Goal: Task Accomplishment & Management: Manage account settings

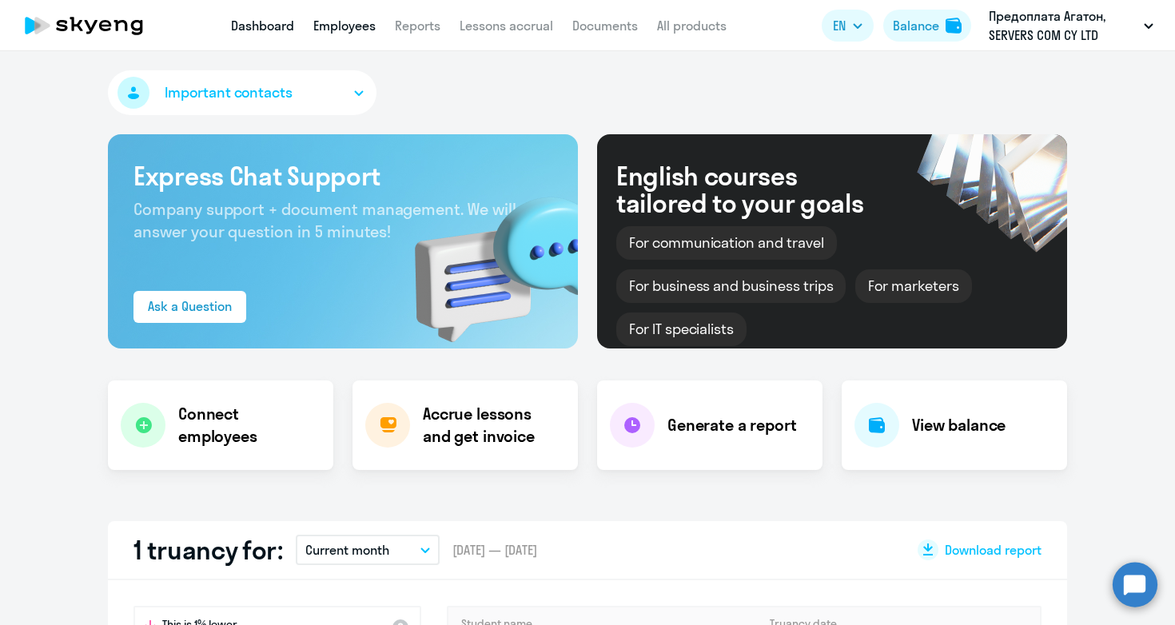
select select "30"
click at [351, 28] on link "Employees" at bounding box center [344, 26] width 62 height 16
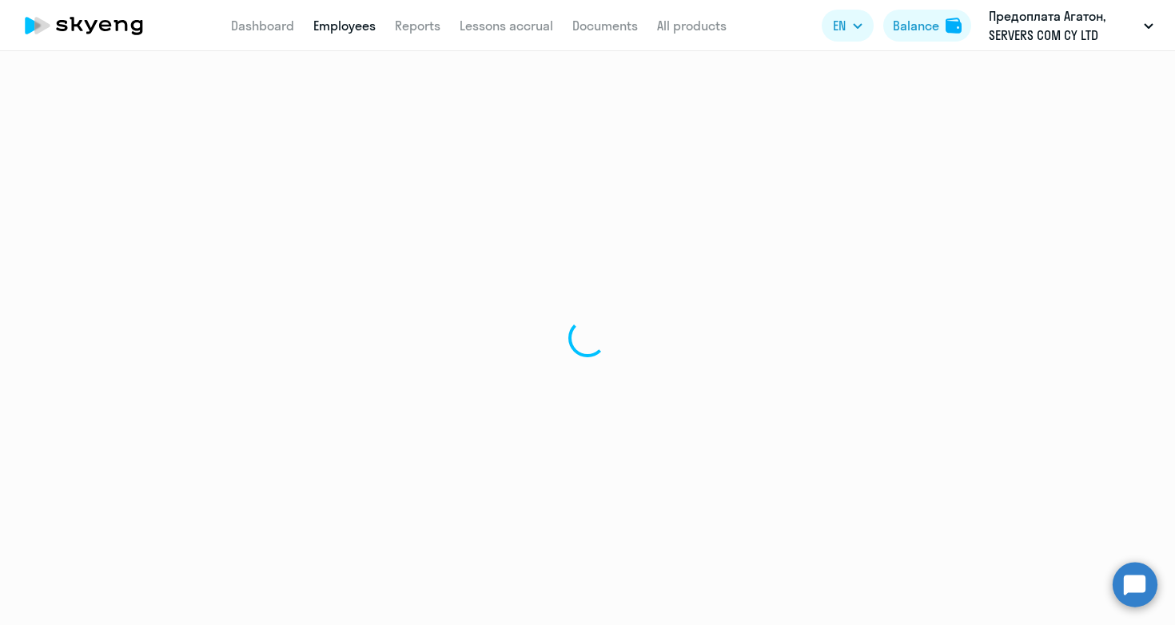
select select "30"
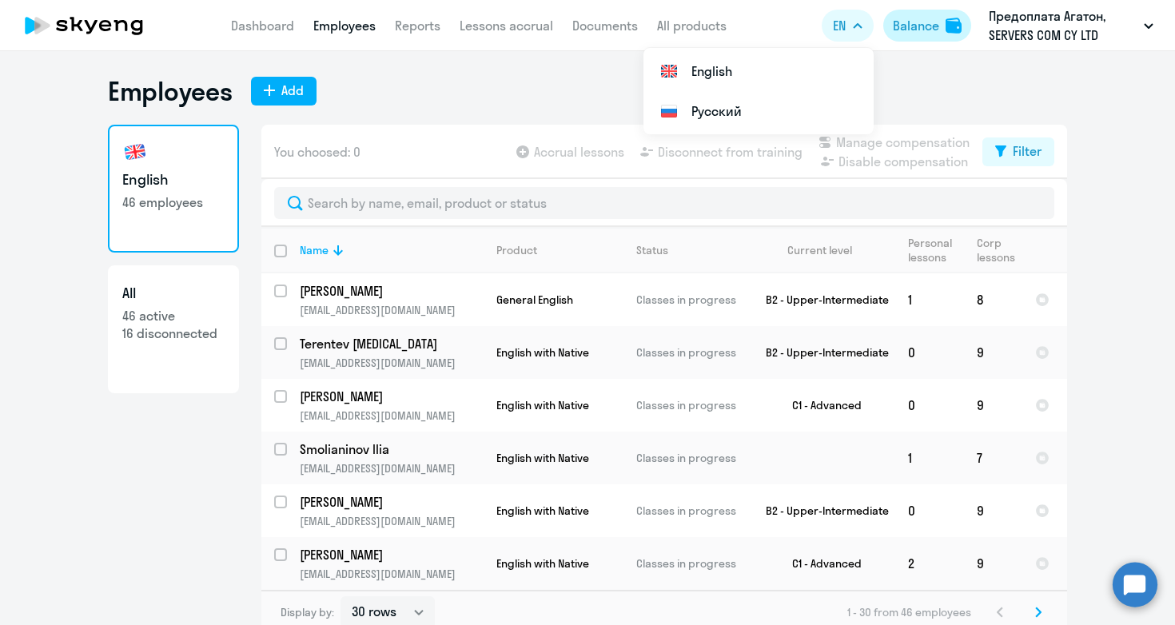
click at [927, 30] on div "Balance" at bounding box center [916, 25] width 46 height 19
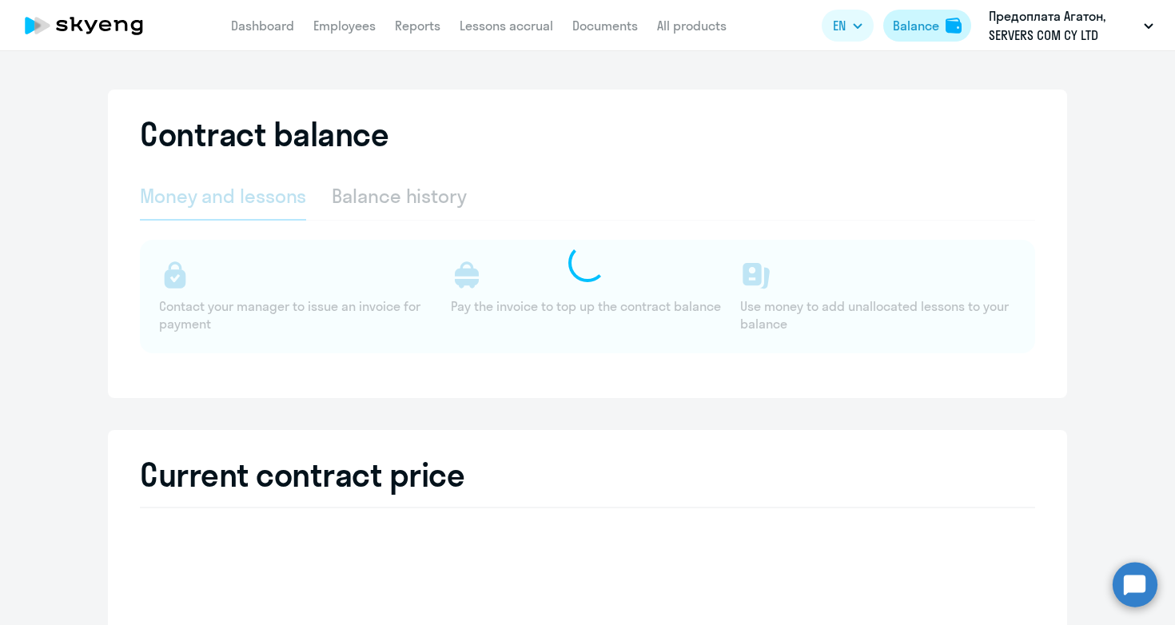
select select "english_adult_not_native_speaker"
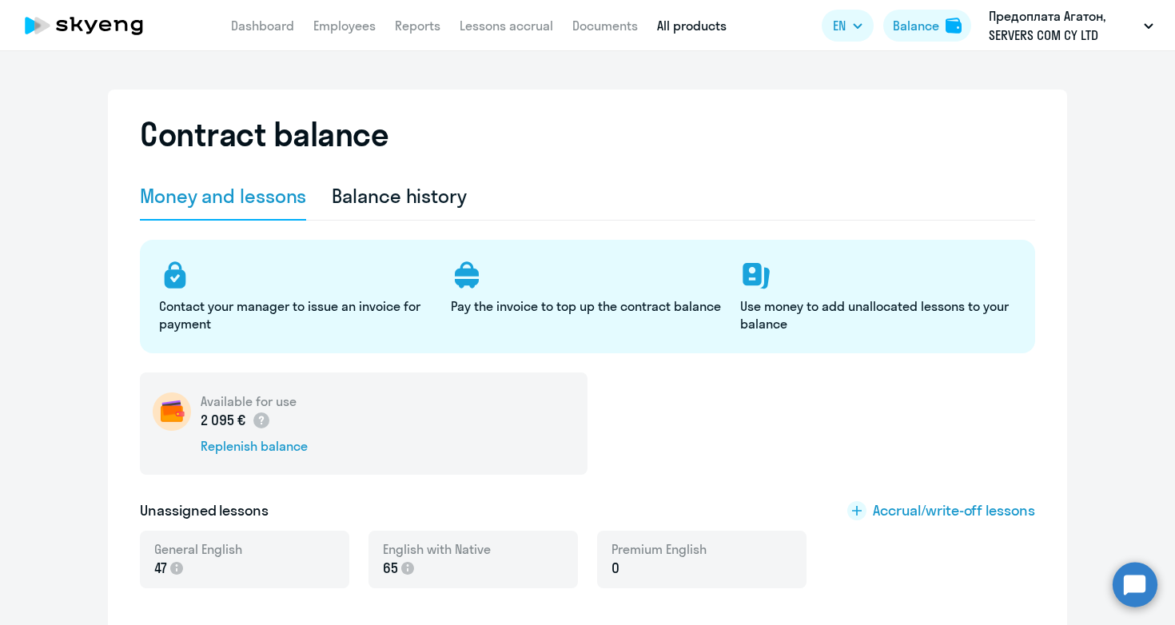
click at [691, 23] on link "All products" at bounding box center [692, 26] width 70 height 16
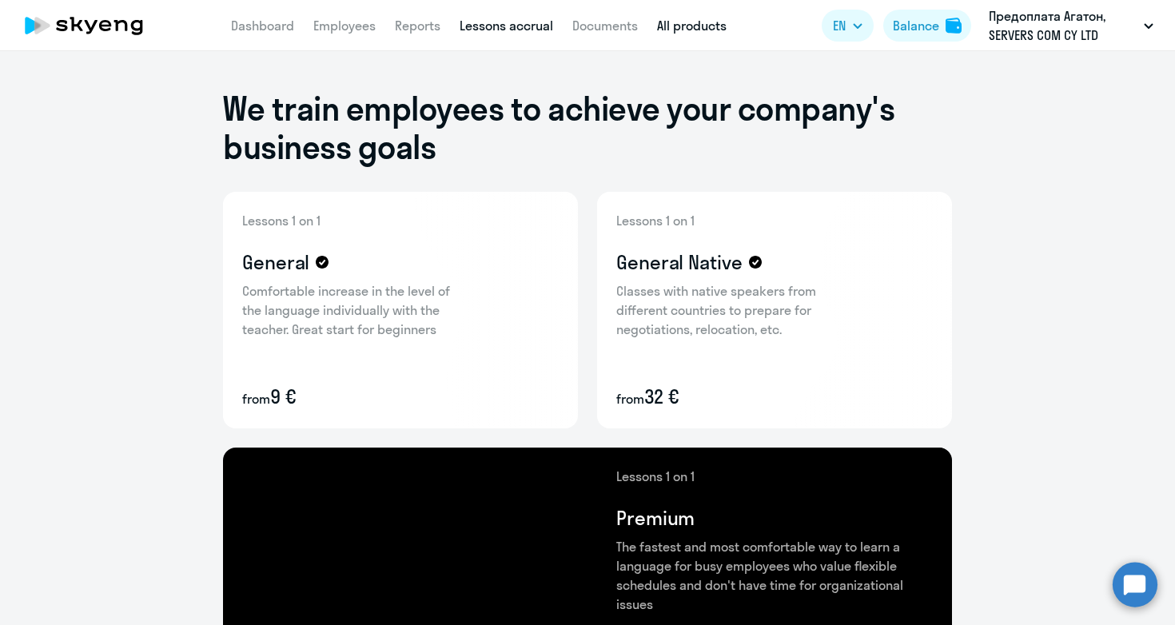
click at [519, 22] on link "Lessons accrual" at bounding box center [506, 26] width 93 height 16
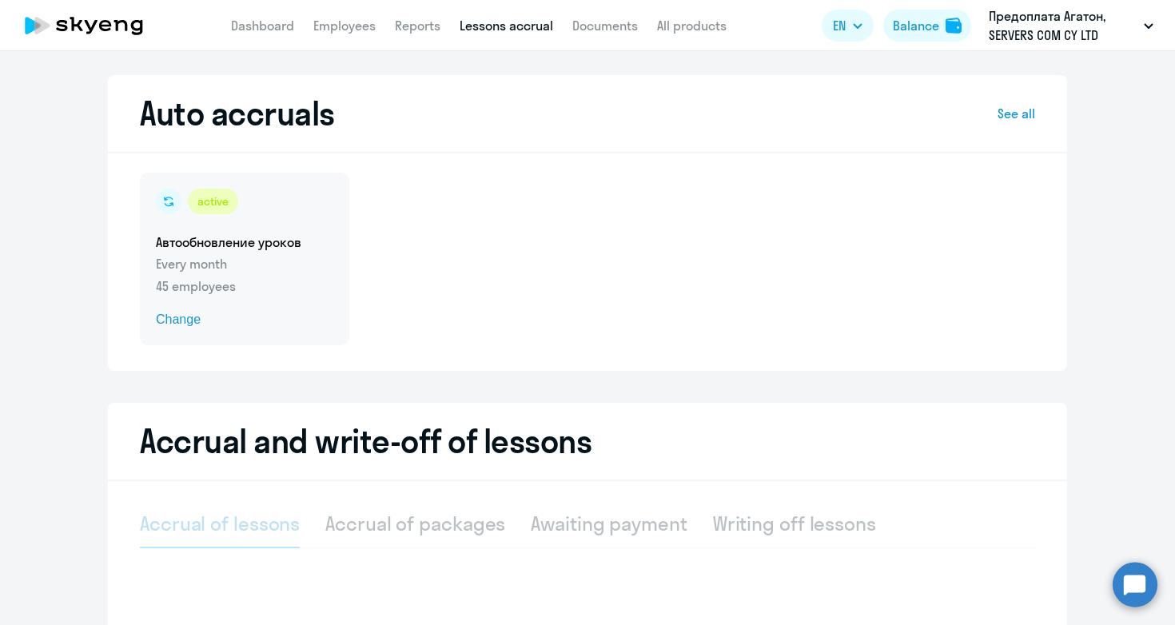
select select "10"
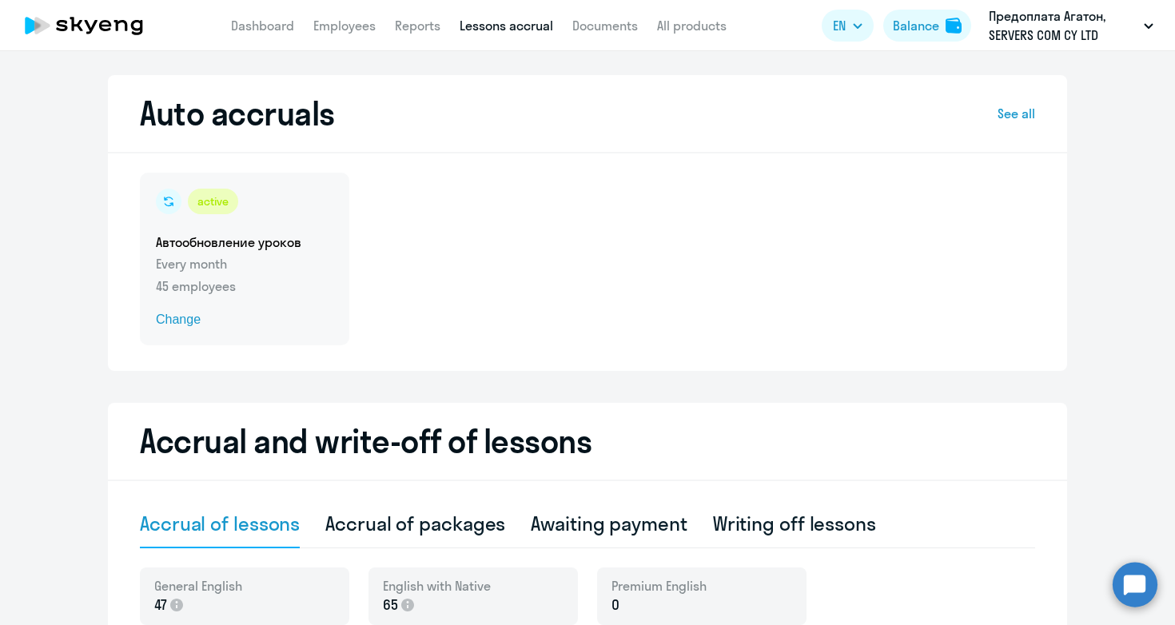
click at [233, 277] on p "45 employees" at bounding box center [244, 285] width 177 height 19
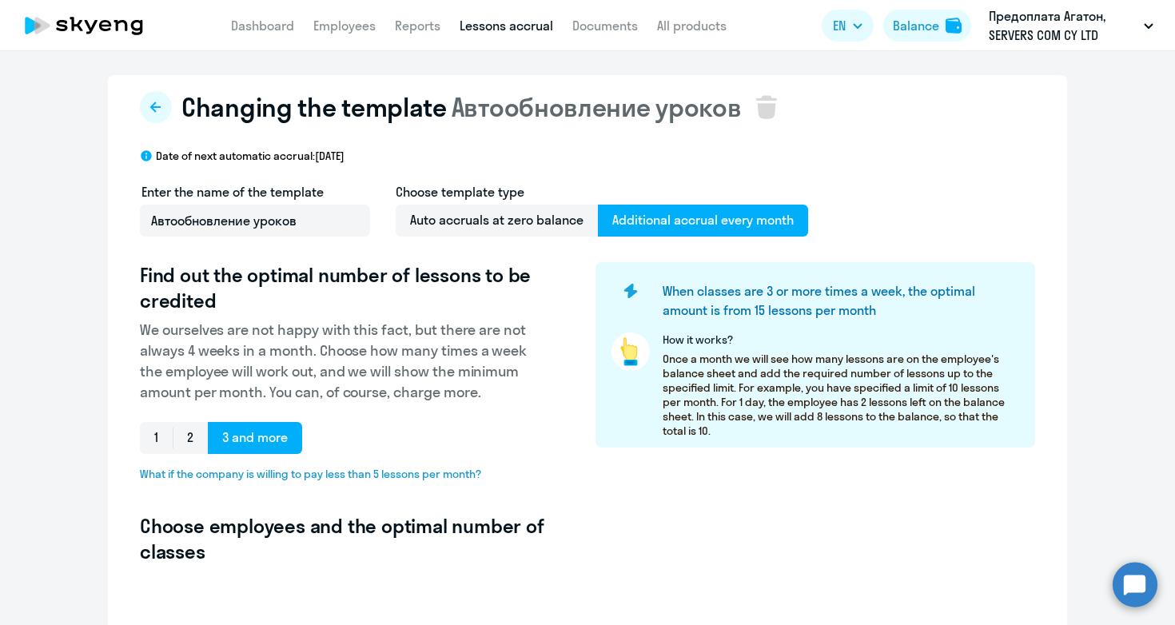
select select "10"
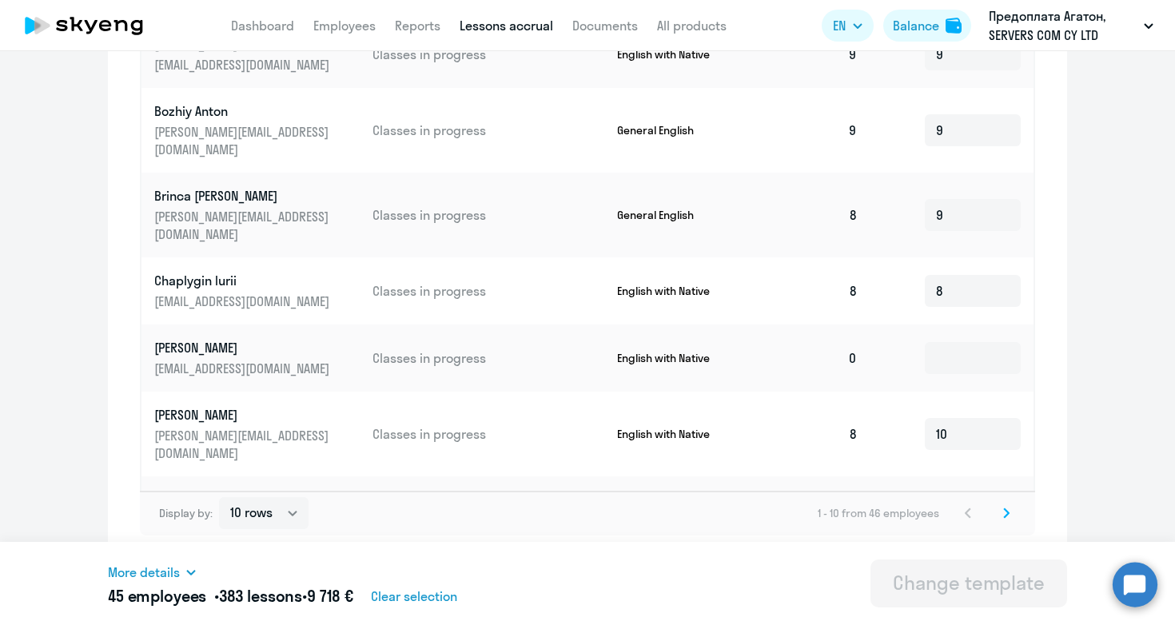
scroll to position [874, 0]
click at [220, 339] on p "[PERSON_NAME]" at bounding box center [243, 348] width 179 height 18
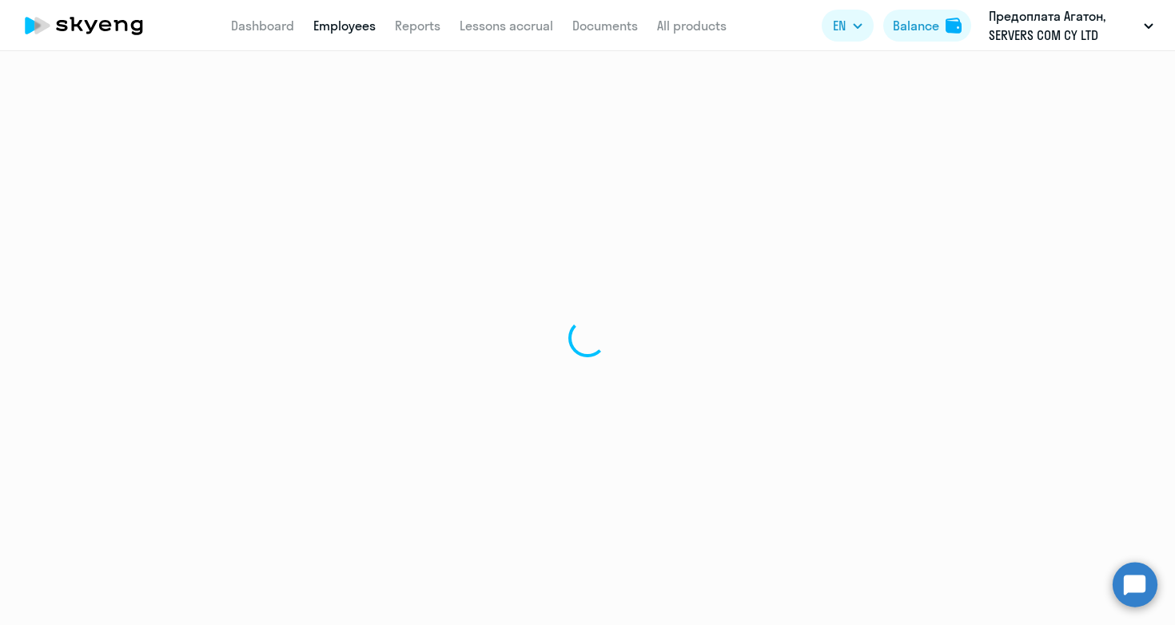
select select "english"
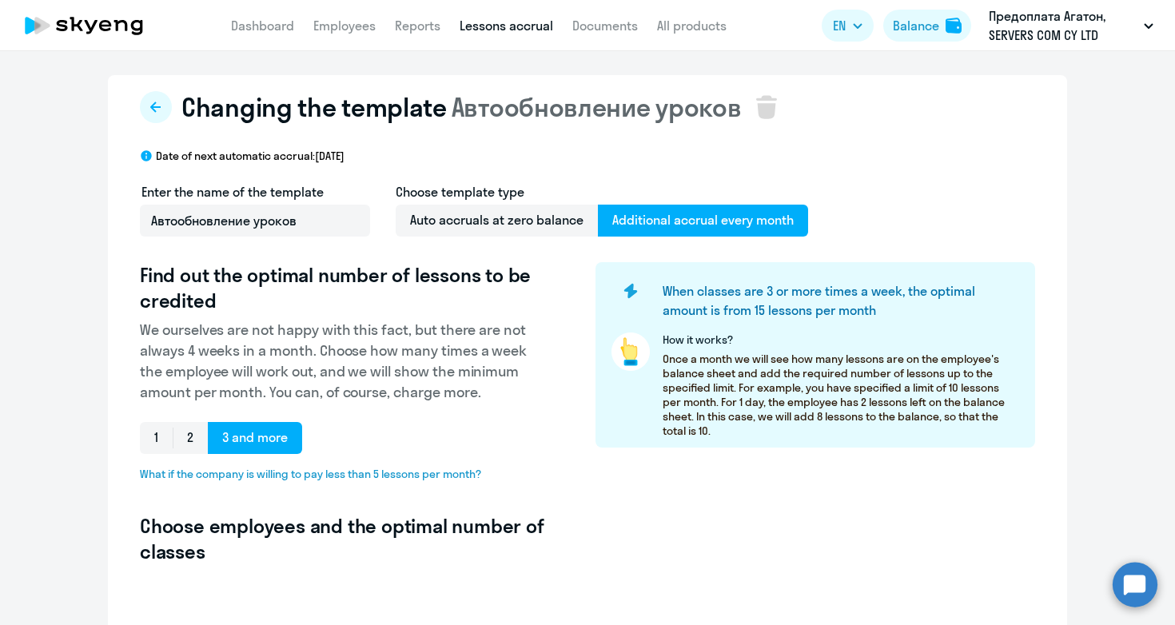
select select "10"
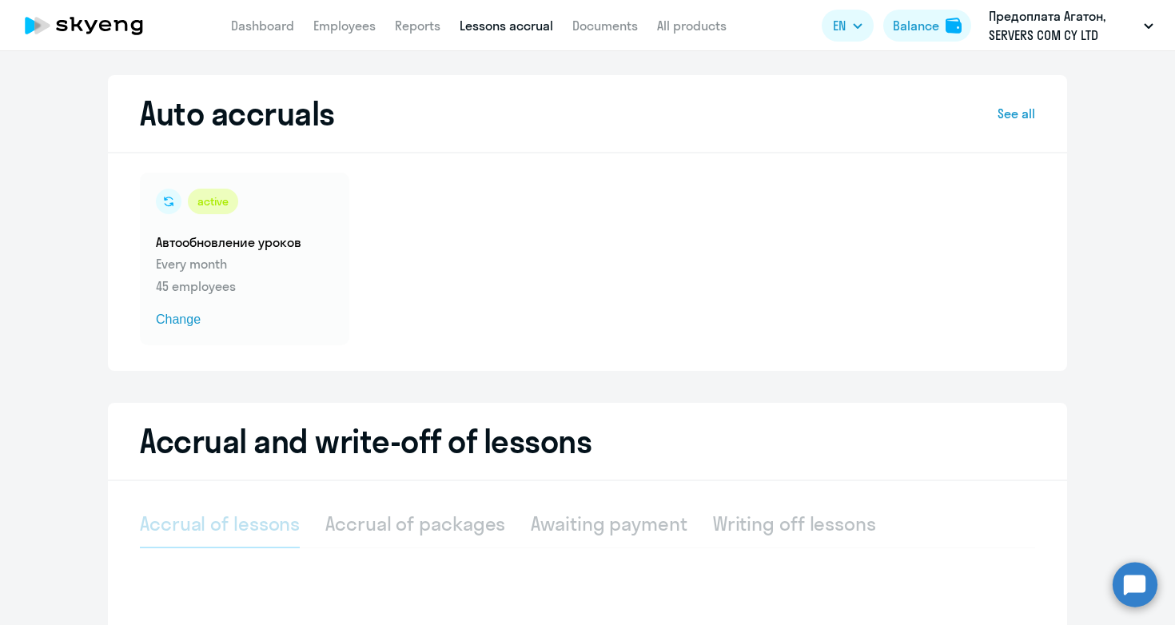
select select "10"
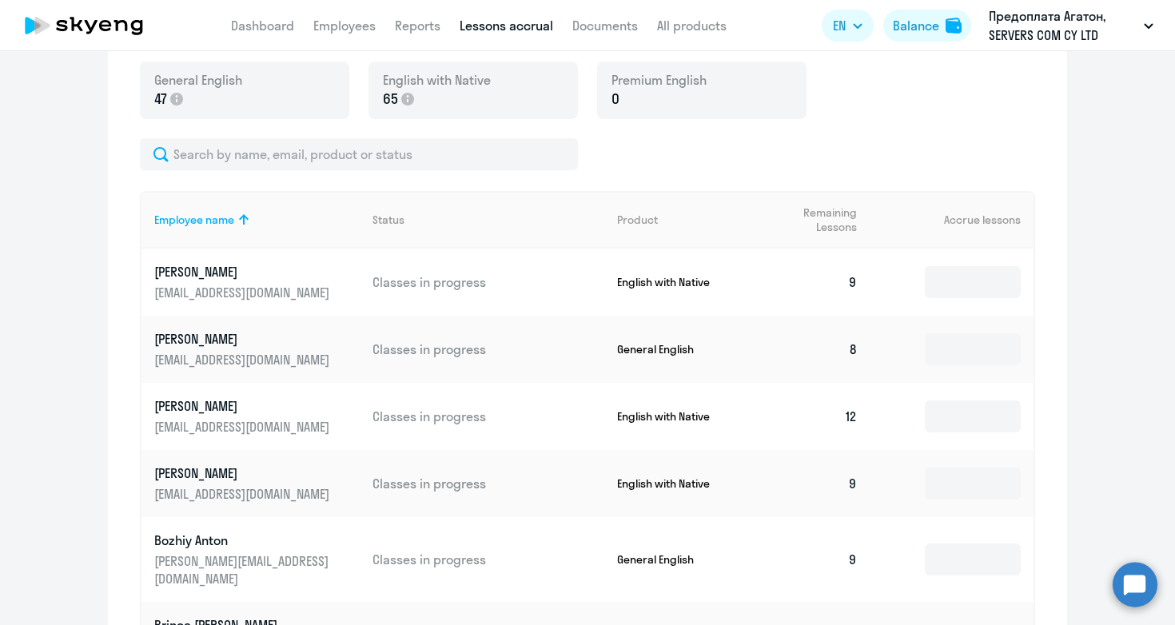
scroll to position [507, 0]
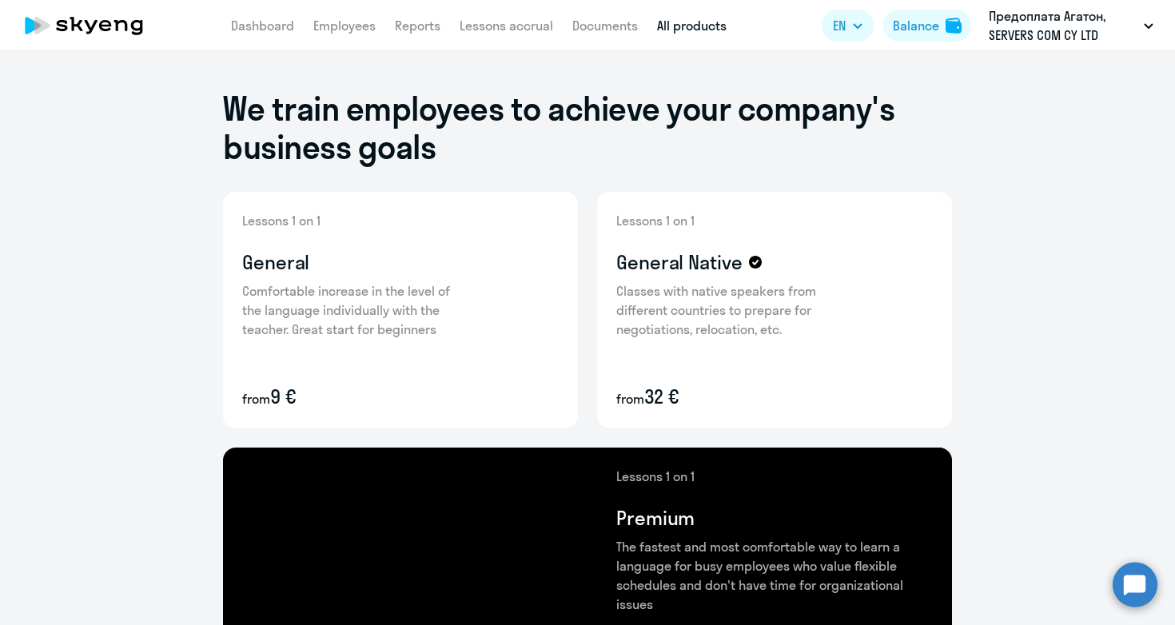
drag, startPoint x: 249, startPoint y: 27, endPoint x: 291, endPoint y: 41, distance: 43.7
click at [249, 27] on link "Dashboard" at bounding box center [262, 26] width 63 height 16
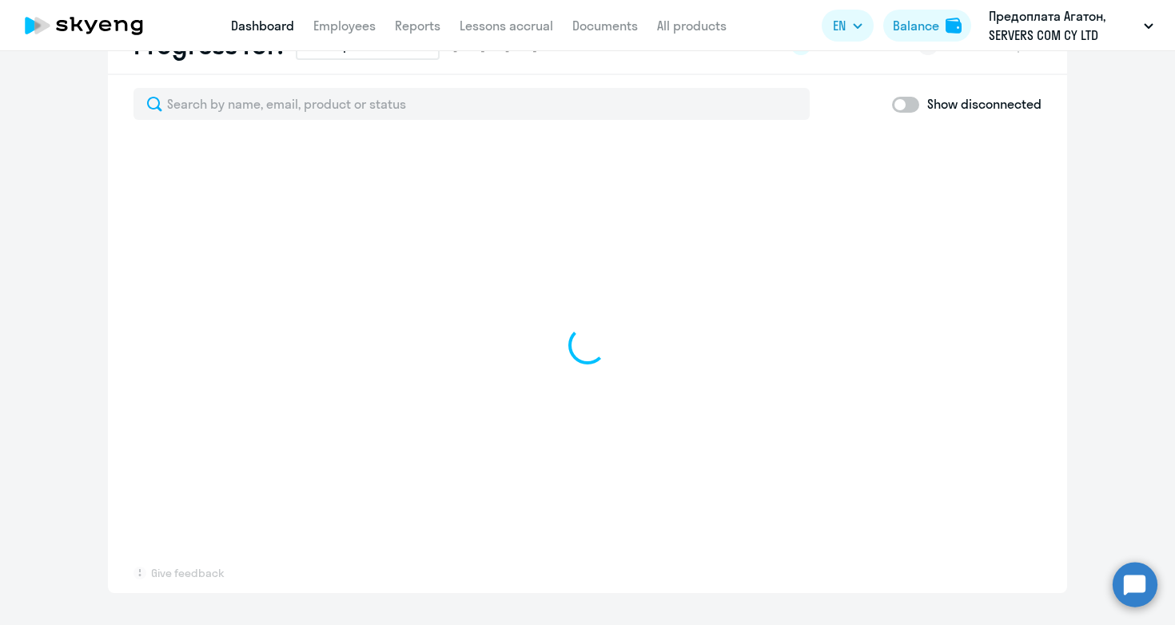
scroll to position [957, 0]
select select "30"
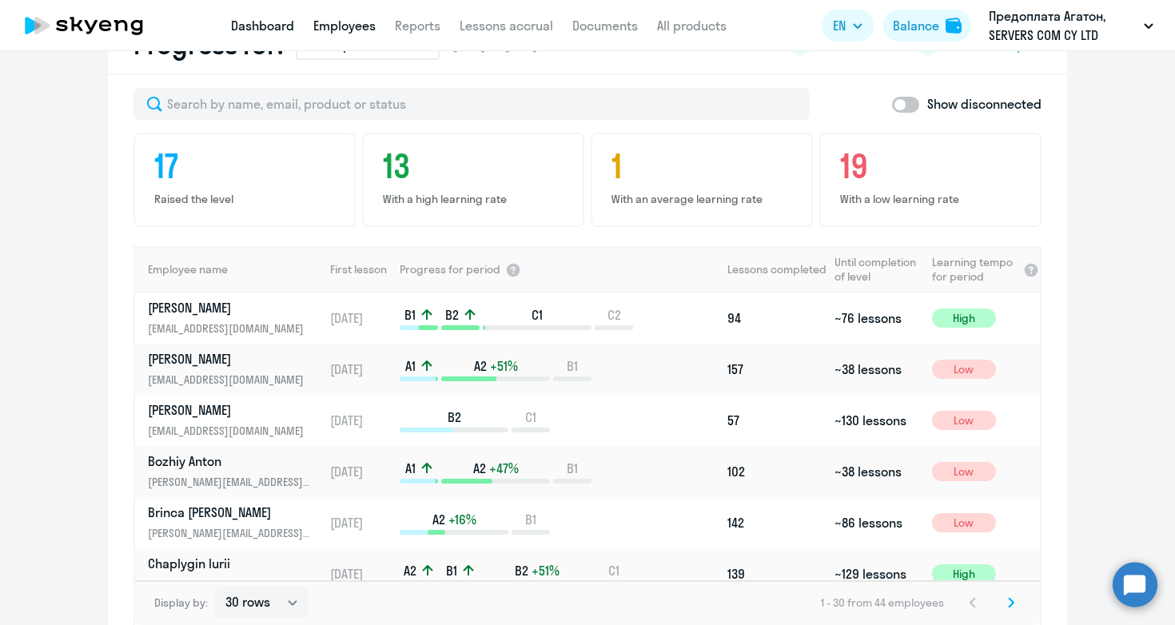
click at [339, 31] on link "Employees" at bounding box center [344, 26] width 62 height 16
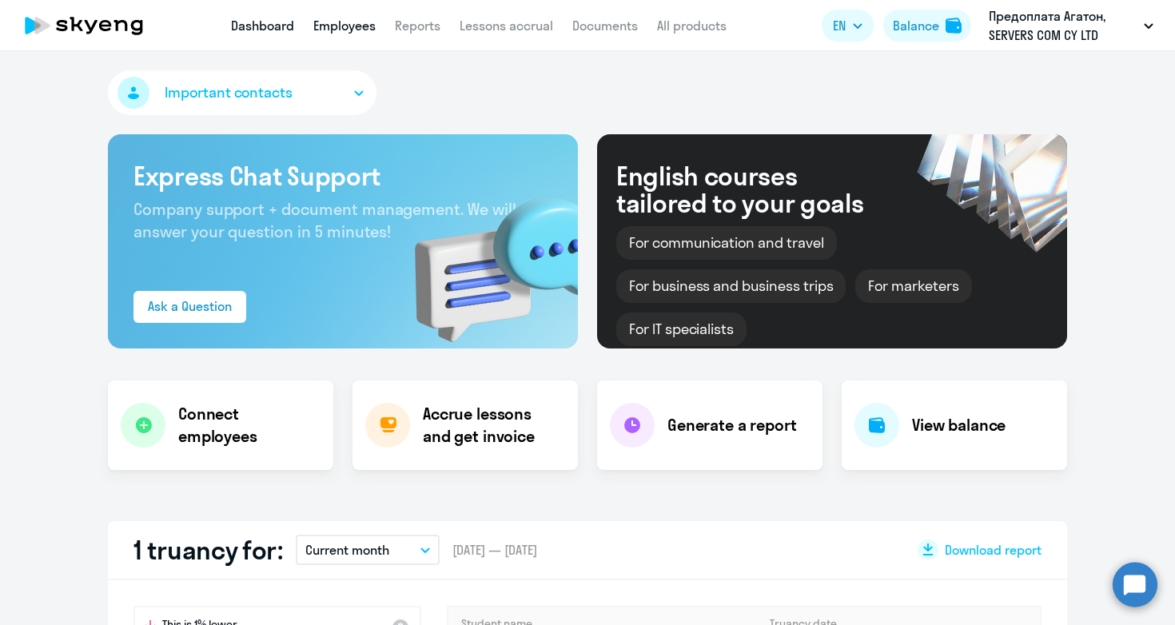
select select "30"
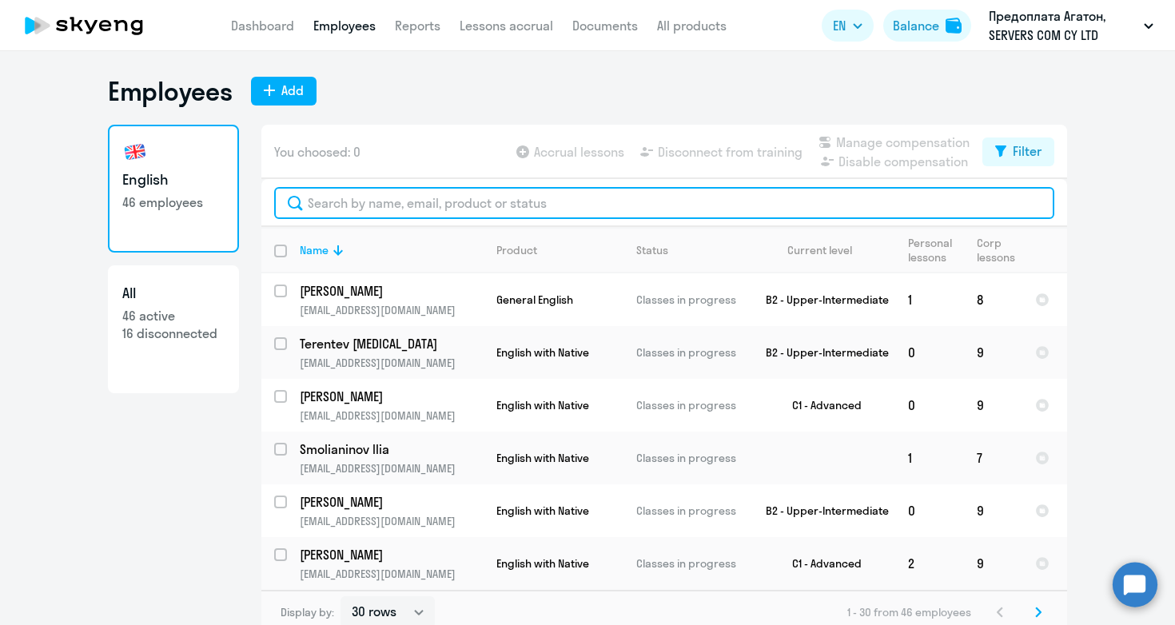
click at [396, 205] on input "text" at bounding box center [664, 203] width 780 height 32
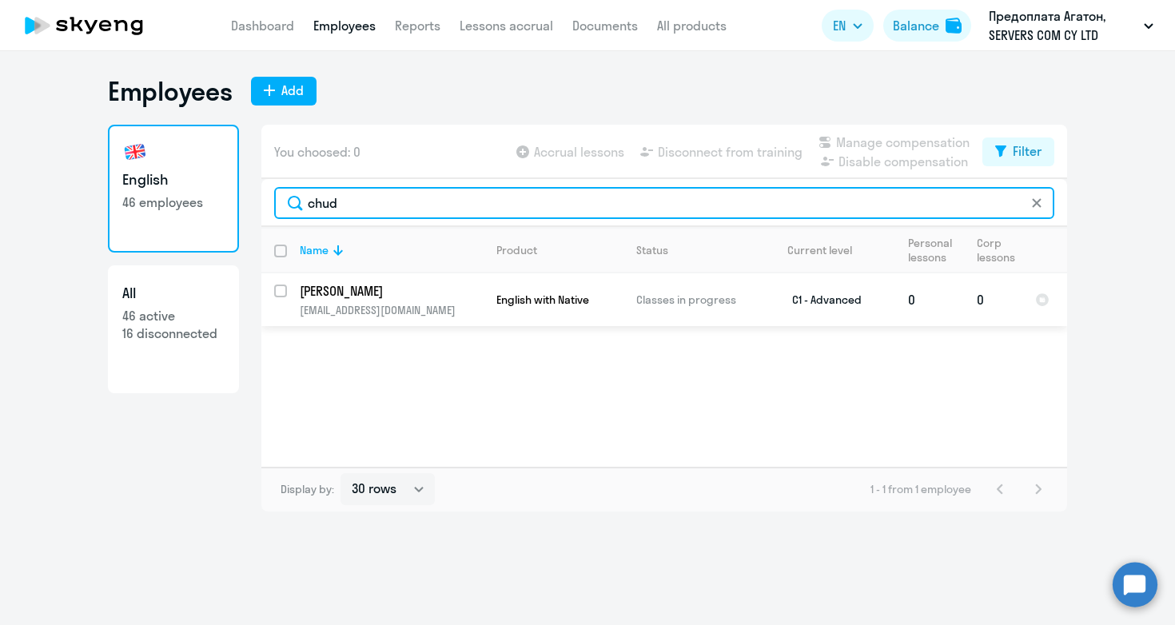
type input "chud"
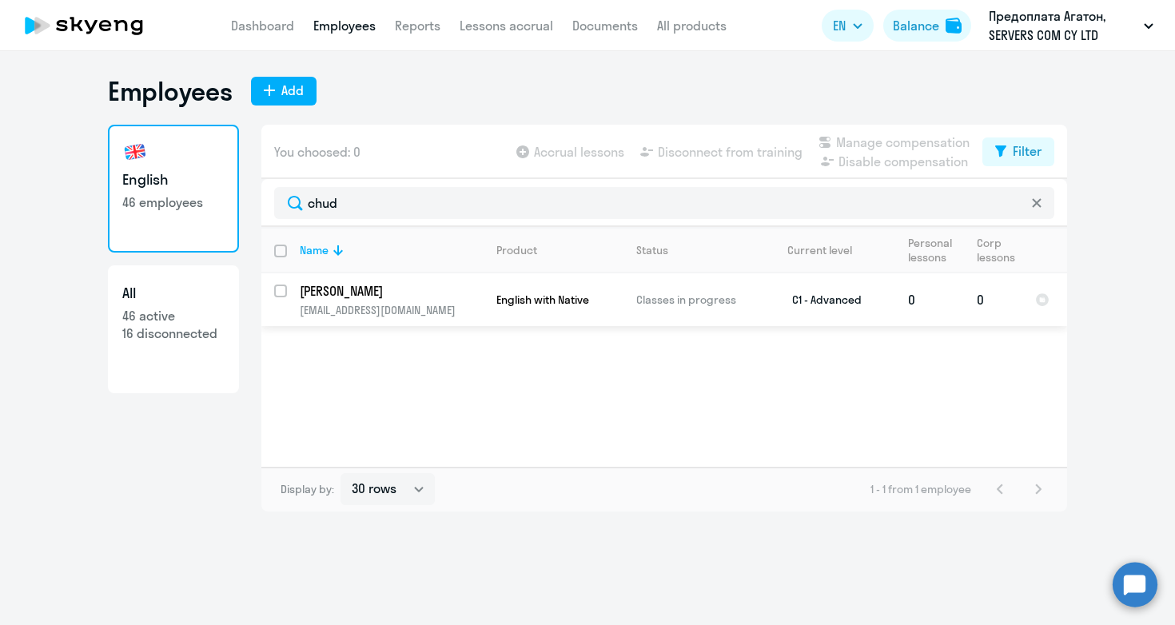
click at [281, 289] on input "select row 37767912" at bounding box center [290, 300] width 32 height 32
checkbox input "true"
click at [733, 153] on span "Disconnect from training" at bounding box center [730, 151] width 145 height 19
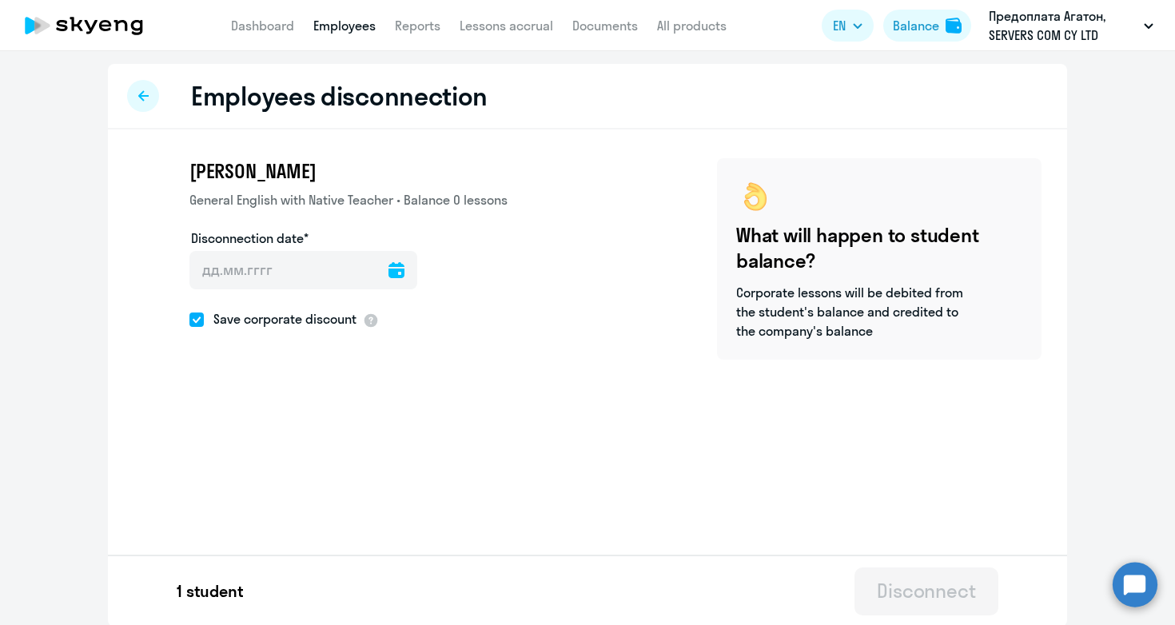
click at [403, 272] on icon at bounding box center [396, 270] width 16 height 16
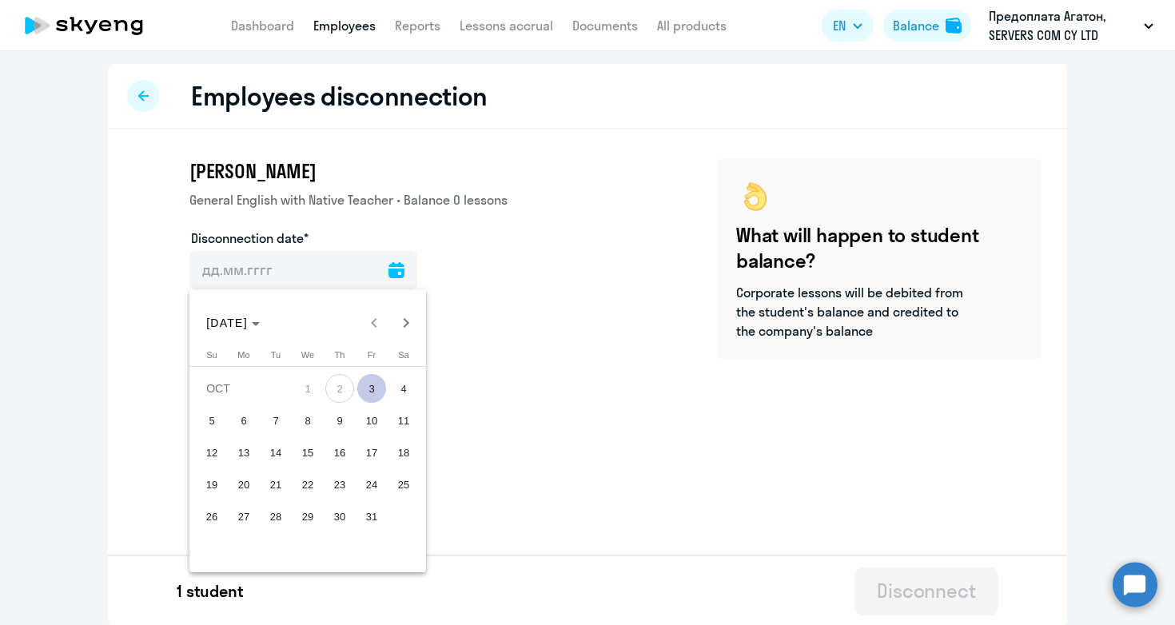
click at [373, 385] on span "3" at bounding box center [371, 388] width 29 height 29
type input "[DATE]"
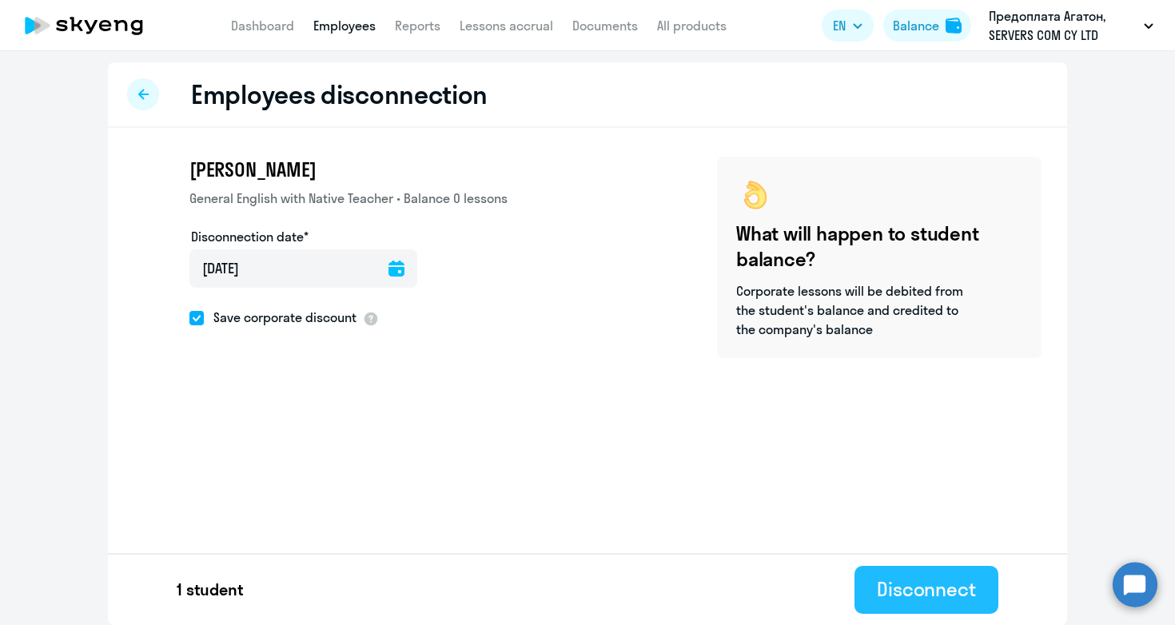
scroll to position [2, 0]
click at [920, 592] on div "Disconnect" at bounding box center [926, 589] width 99 height 26
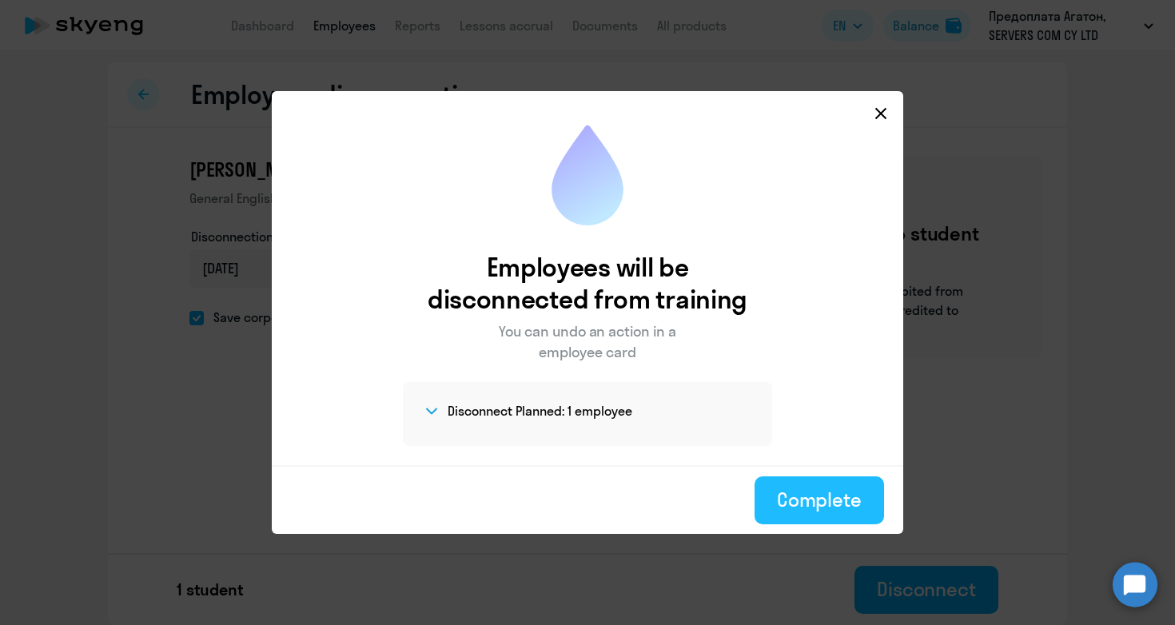
click at [800, 491] on div "Complete" at bounding box center [819, 500] width 85 height 26
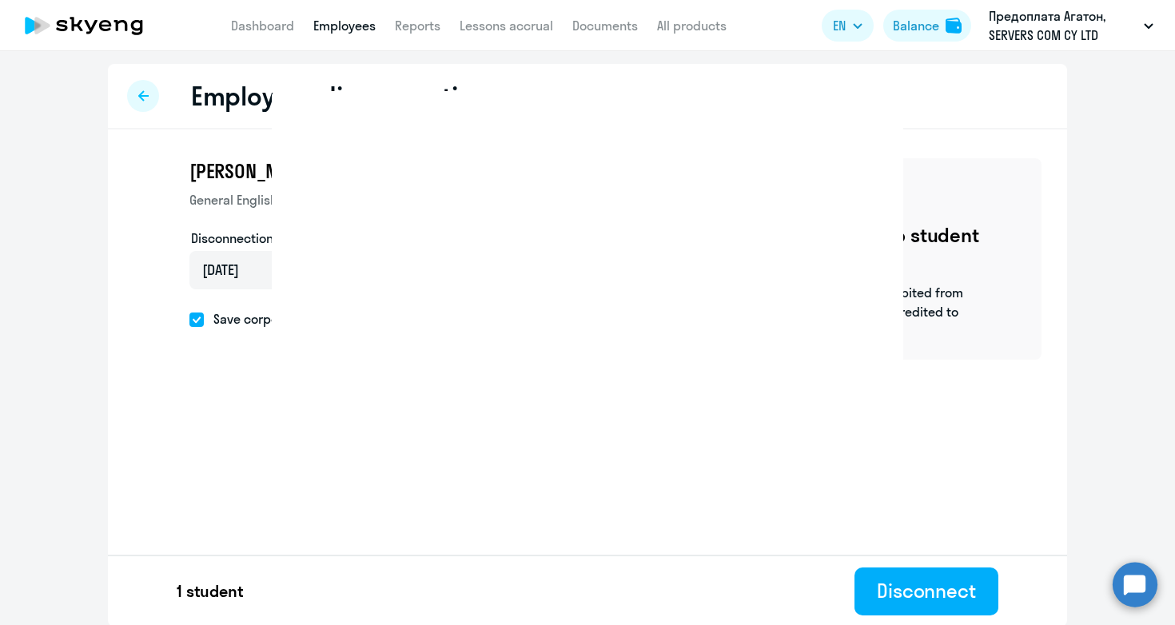
select select "30"
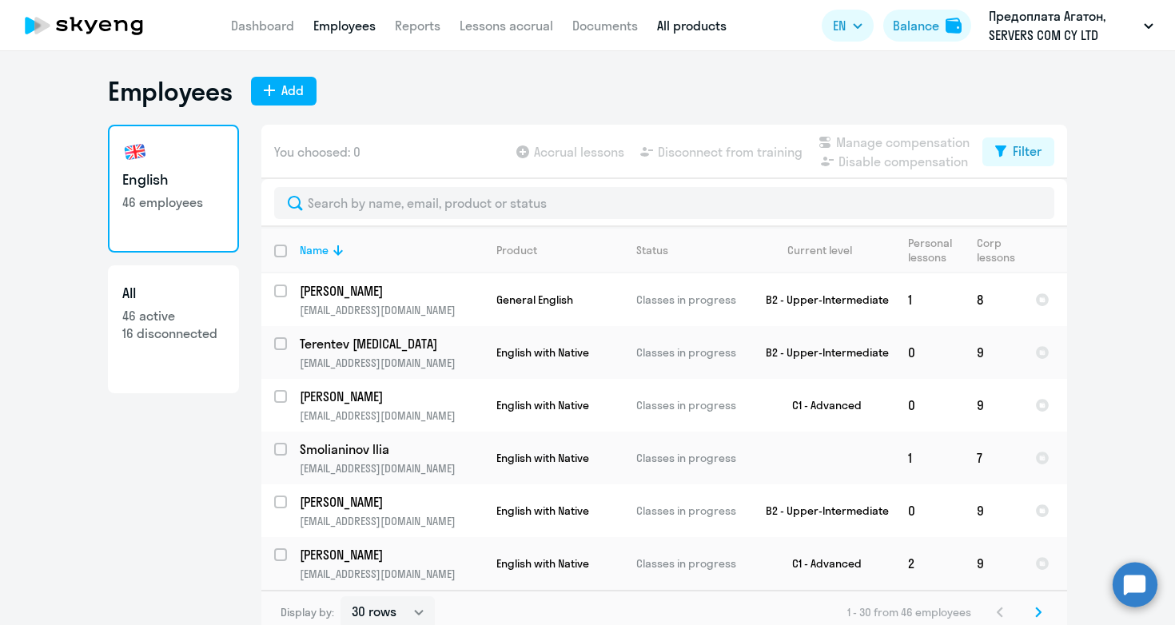
click at [678, 26] on link "All products" at bounding box center [692, 26] width 70 height 16
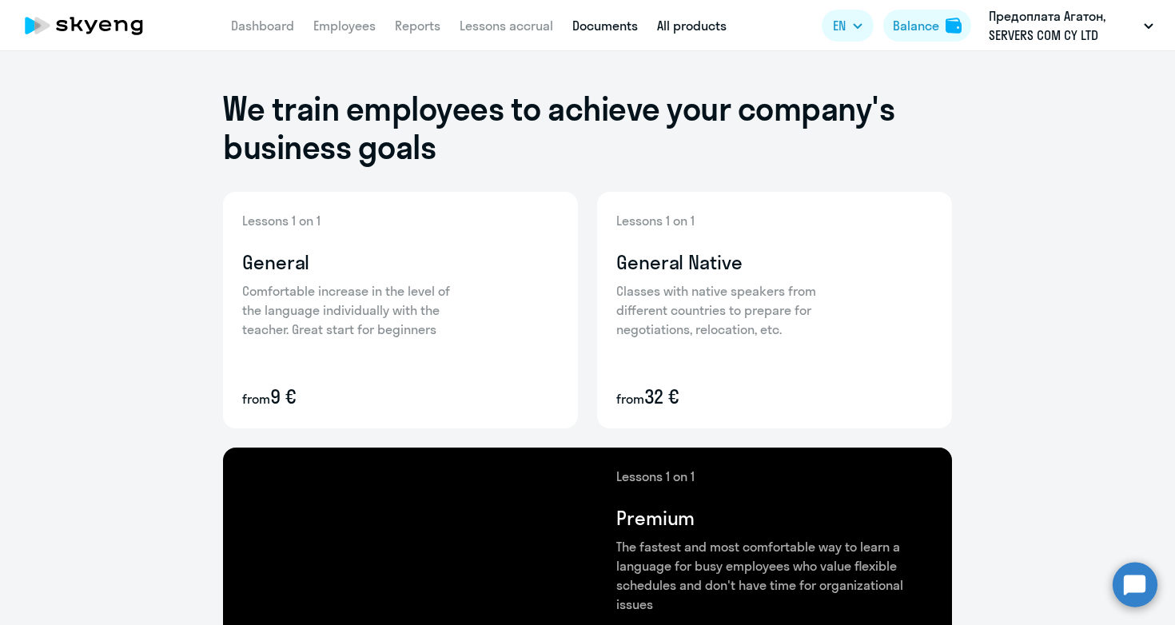
click at [599, 26] on link "Documents" at bounding box center [605, 26] width 66 height 16
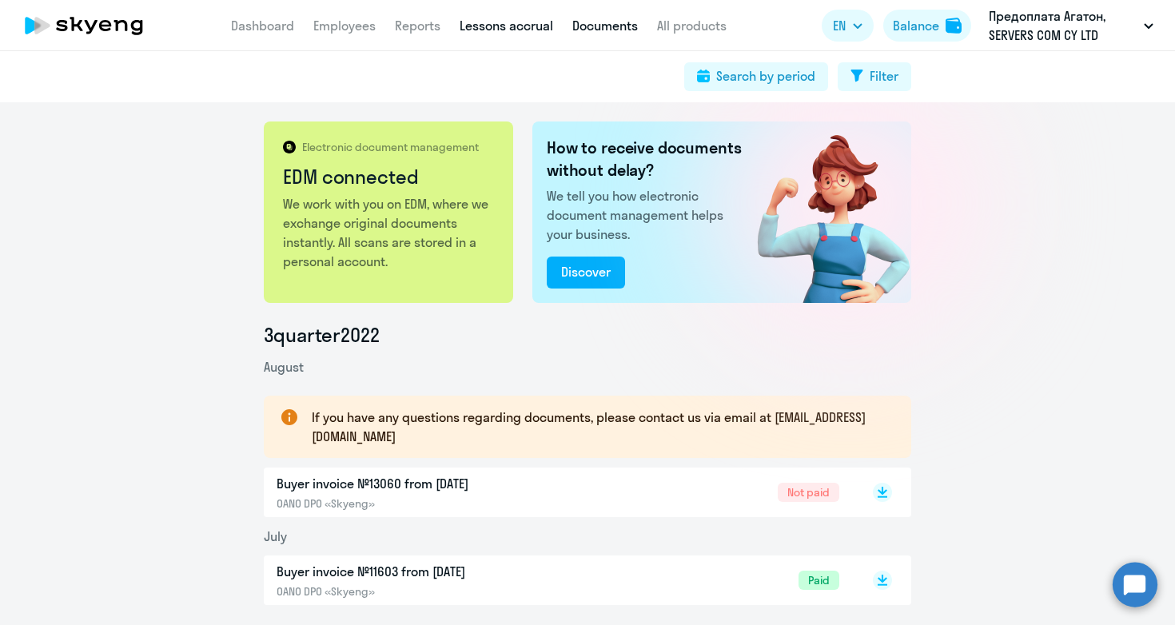
click at [494, 26] on link "Lessons accrual" at bounding box center [506, 26] width 93 height 16
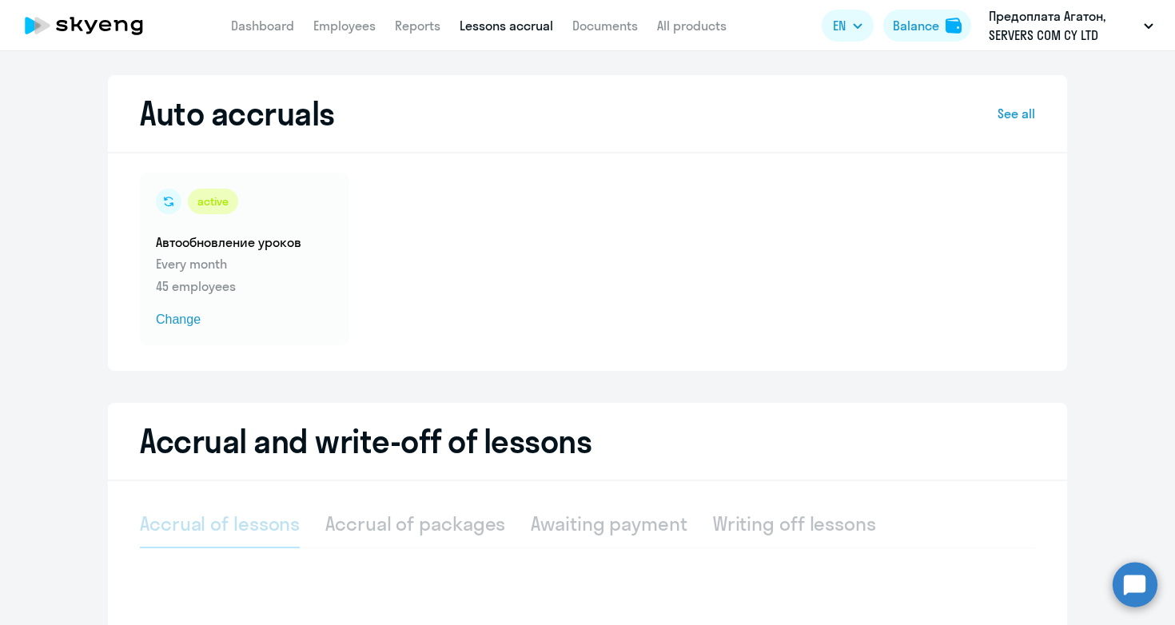
select select "10"
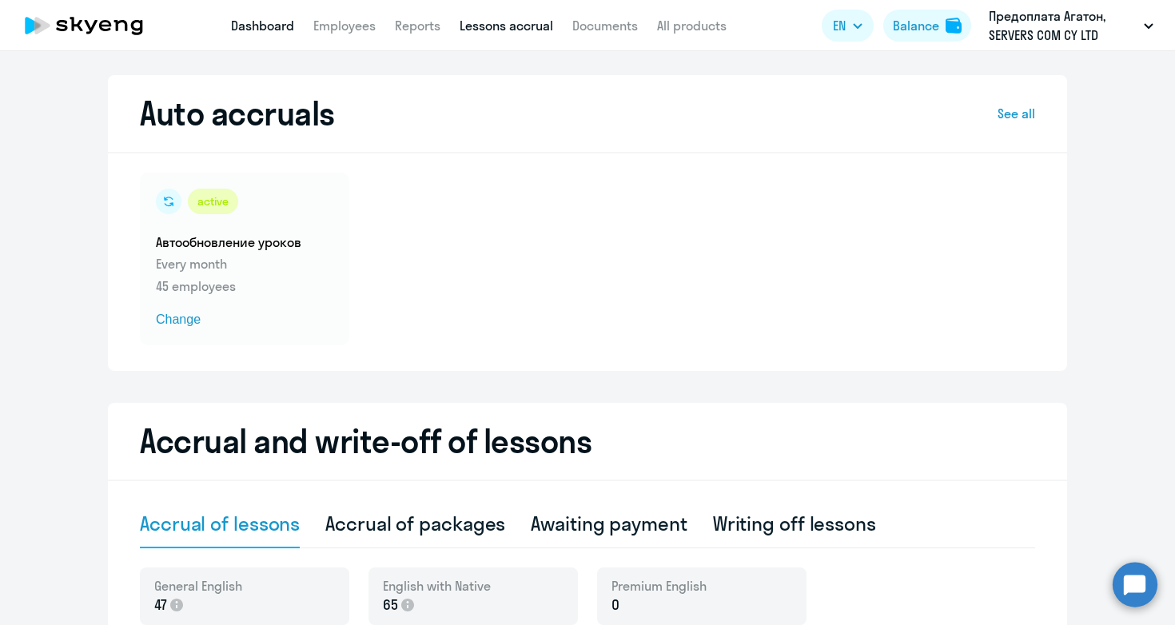
click at [257, 23] on link "Dashboard" at bounding box center [262, 26] width 63 height 16
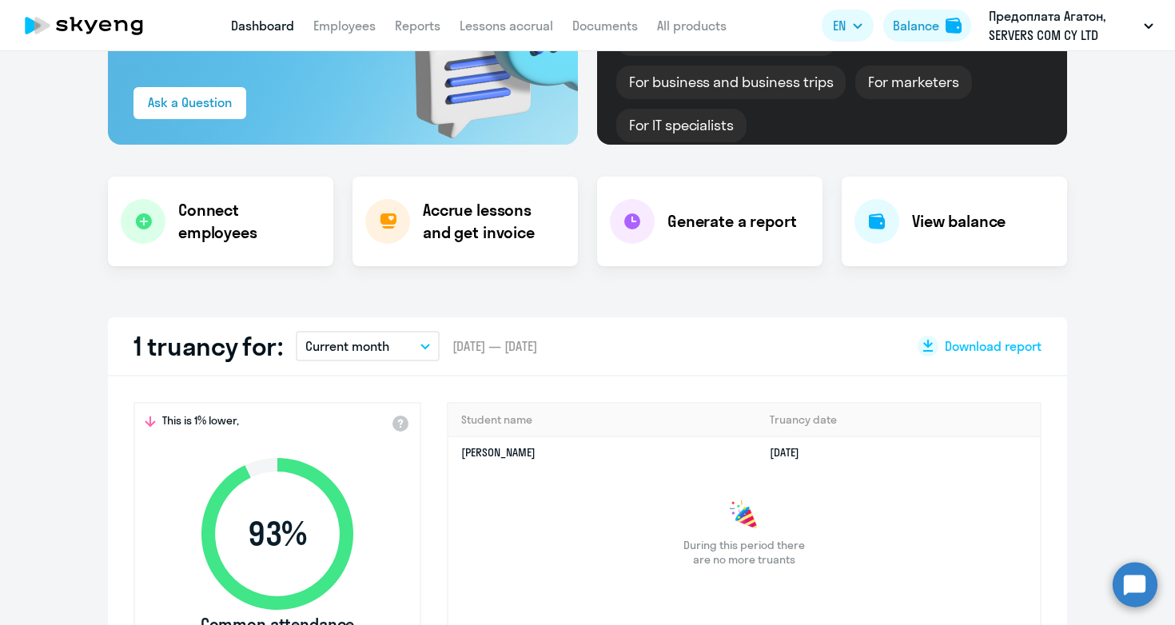
scroll to position [288, 0]
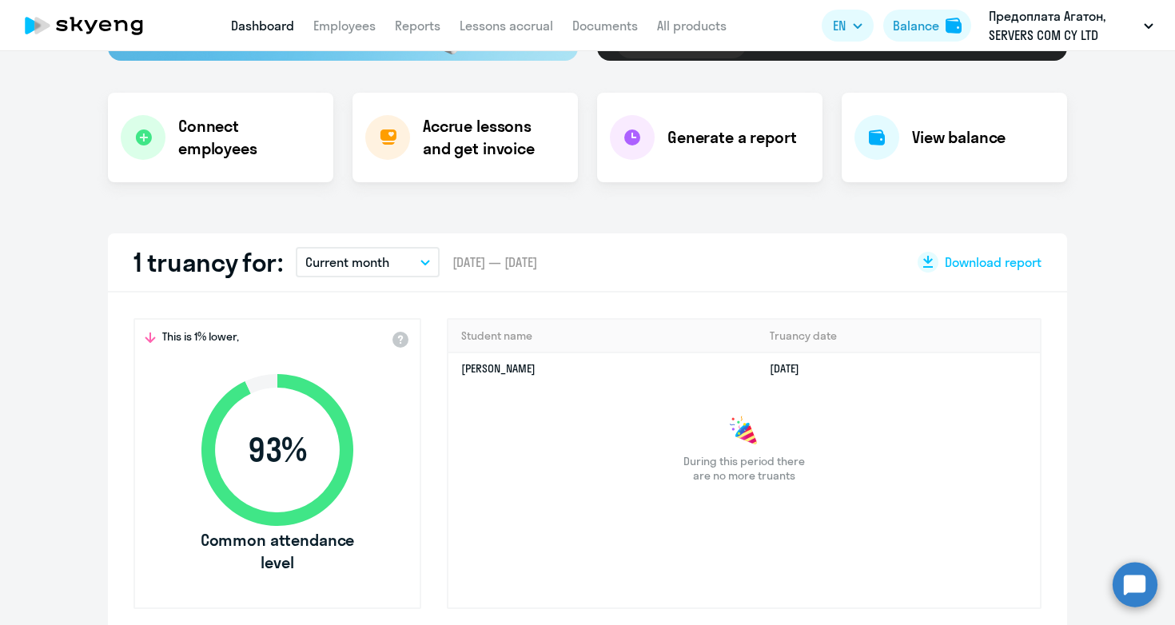
click at [416, 269] on button "Current month" at bounding box center [368, 262] width 144 height 30
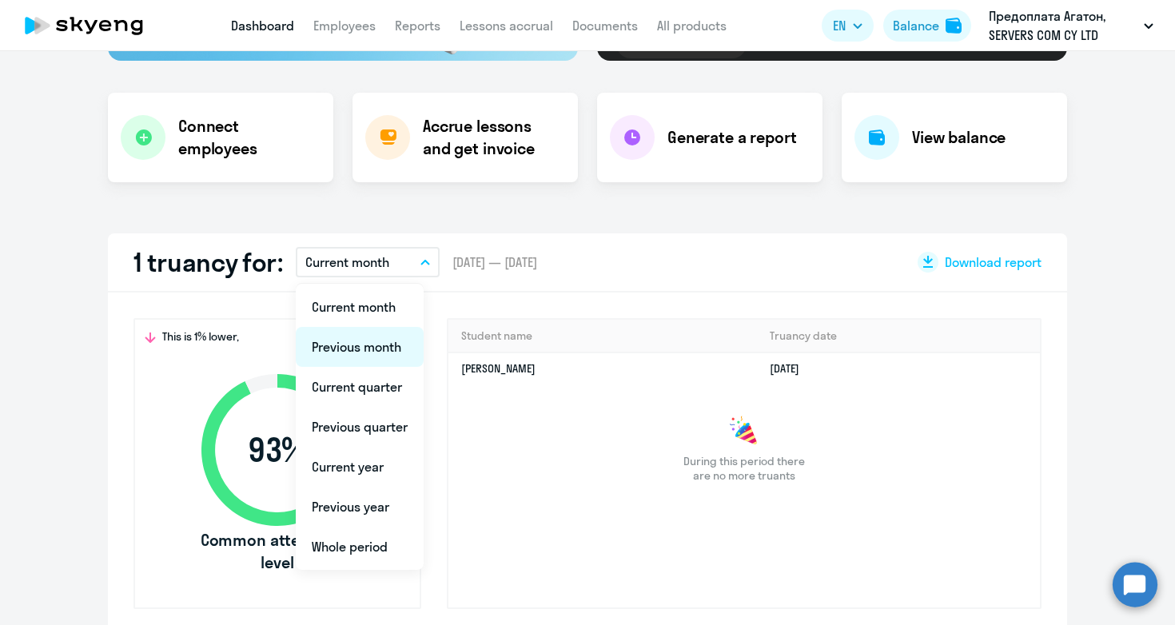
click at [379, 350] on li "Previous month" at bounding box center [360, 347] width 128 height 40
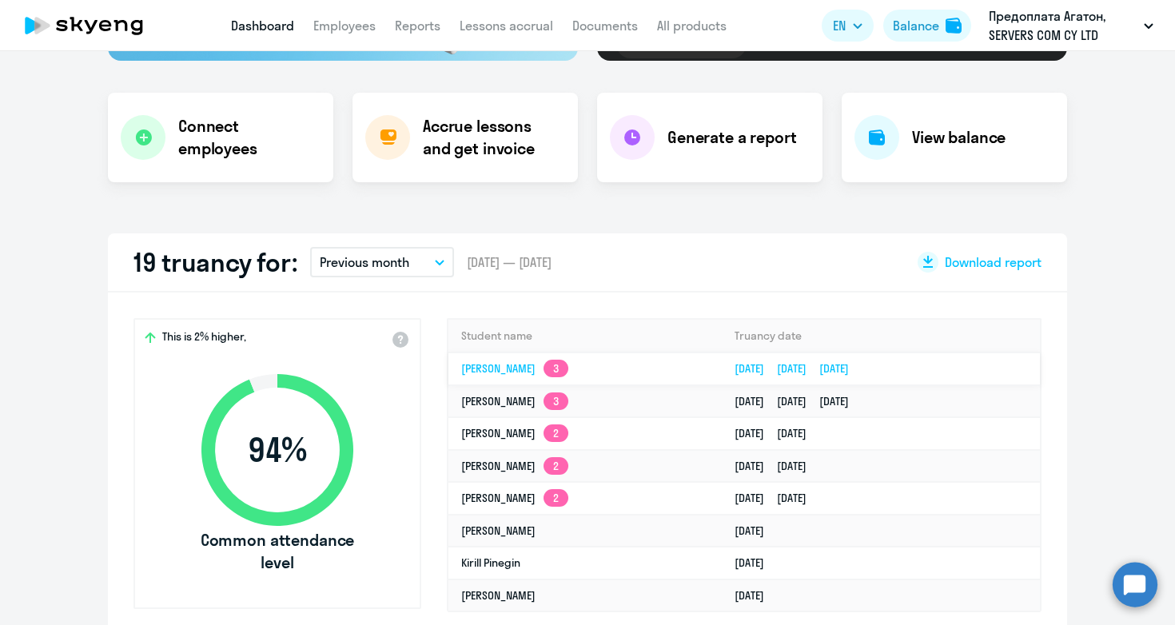
select select "30"
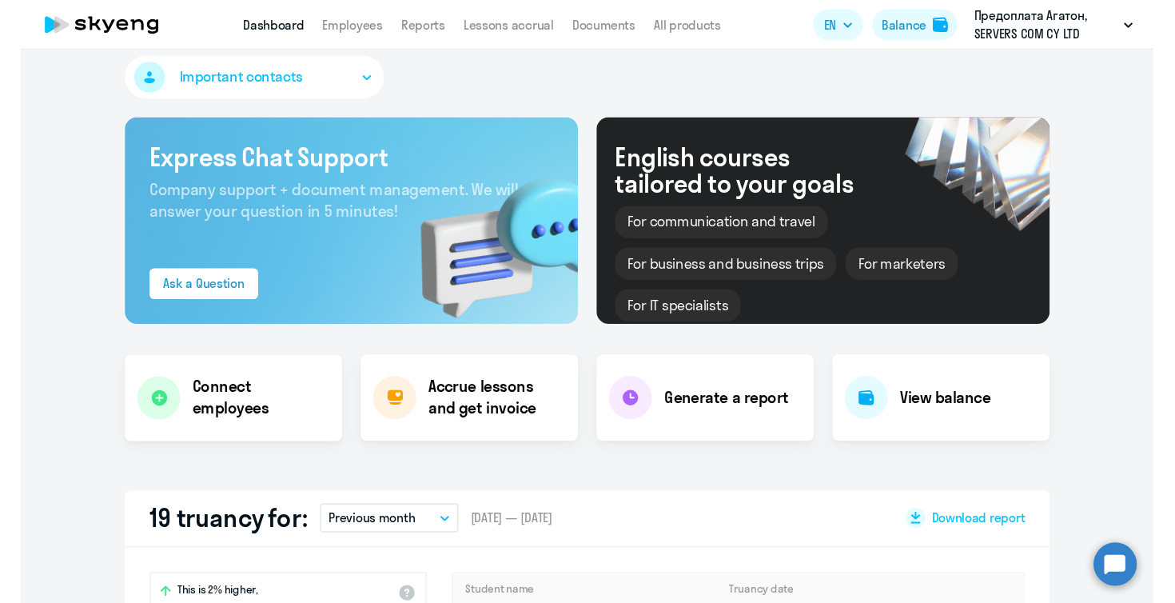
scroll to position [0, 0]
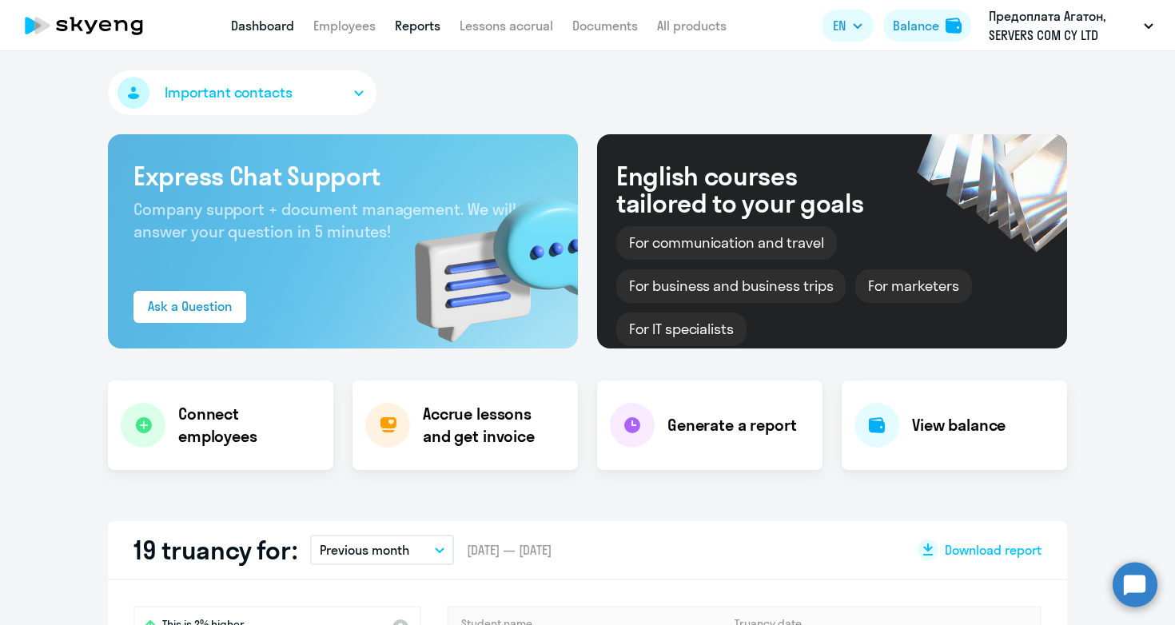
click at [408, 22] on link "Reports" at bounding box center [418, 26] width 46 height 16
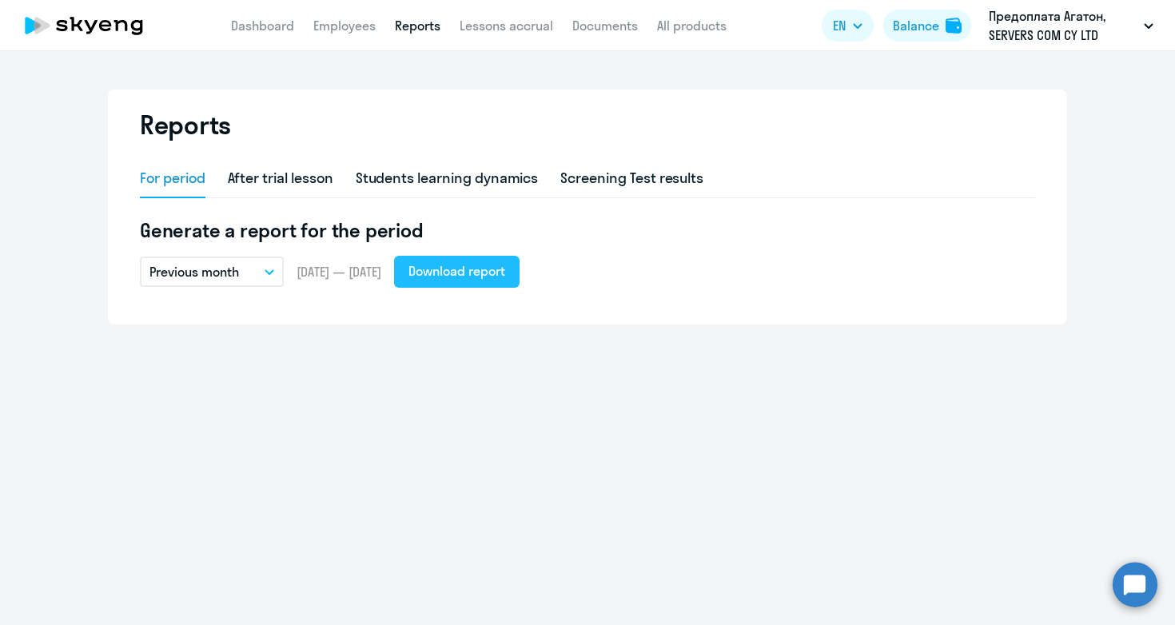
click at [479, 275] on div "Download report" at bounding box center [456, 270] width 97 height 19
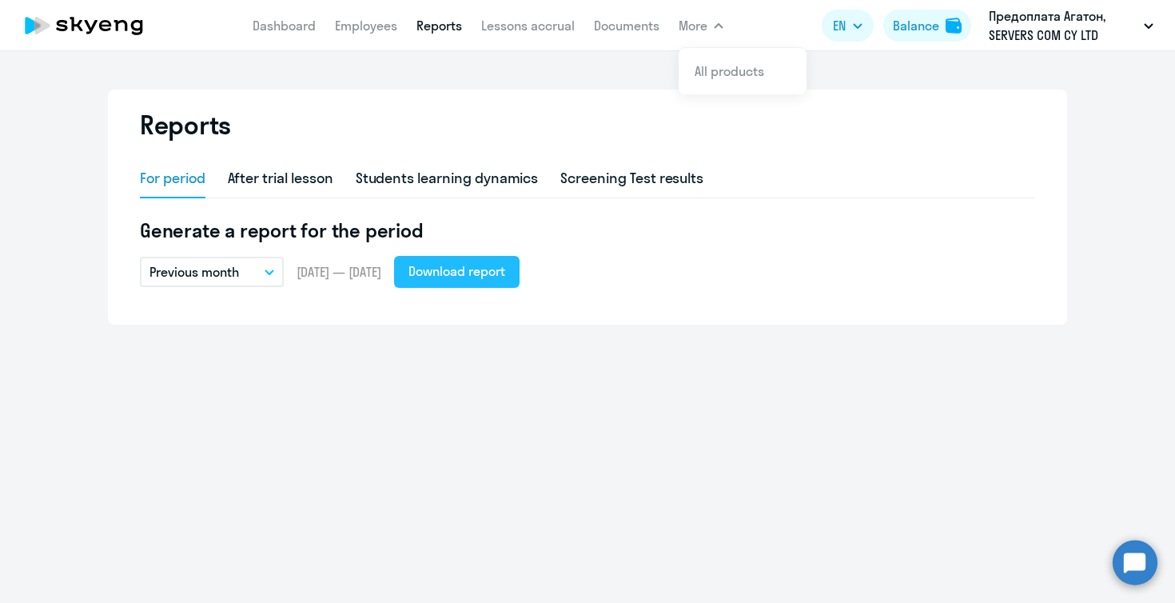
click at [502, 277] on div "Download report" at bounding box center [456, 270] width 97 height 19
